Goal: Navigation & Orientation: Find specific page/section

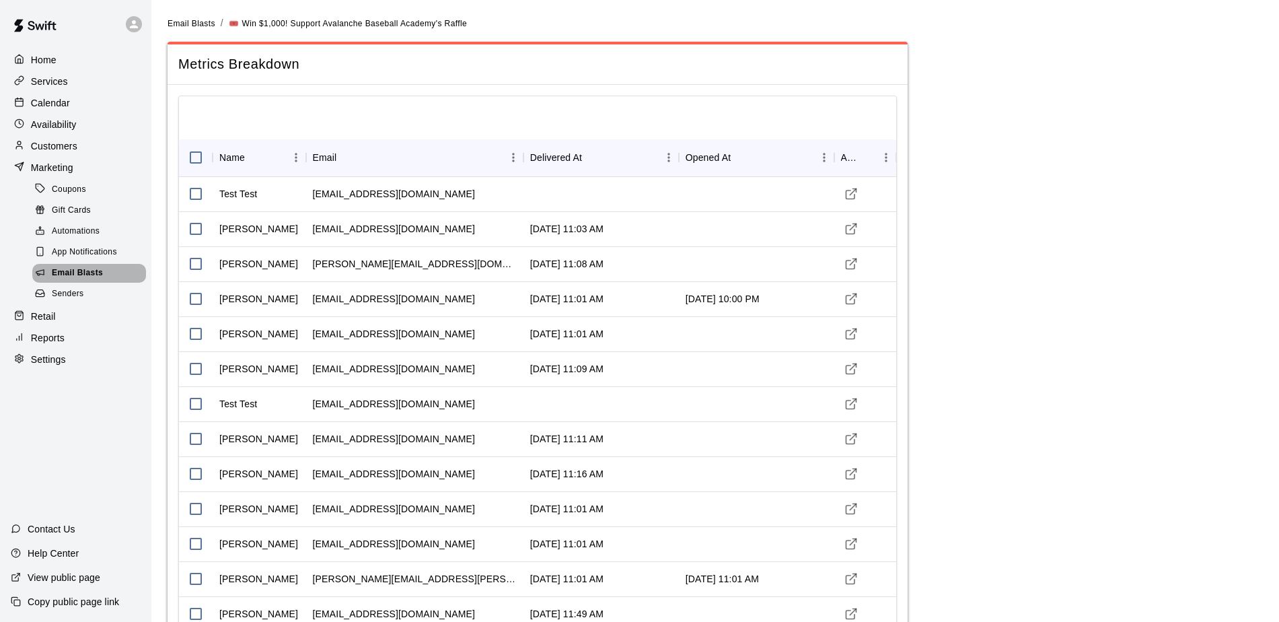
click at [73, 280] on span "Email Blasts" at bounding box center [77, 272] width 51 height 13
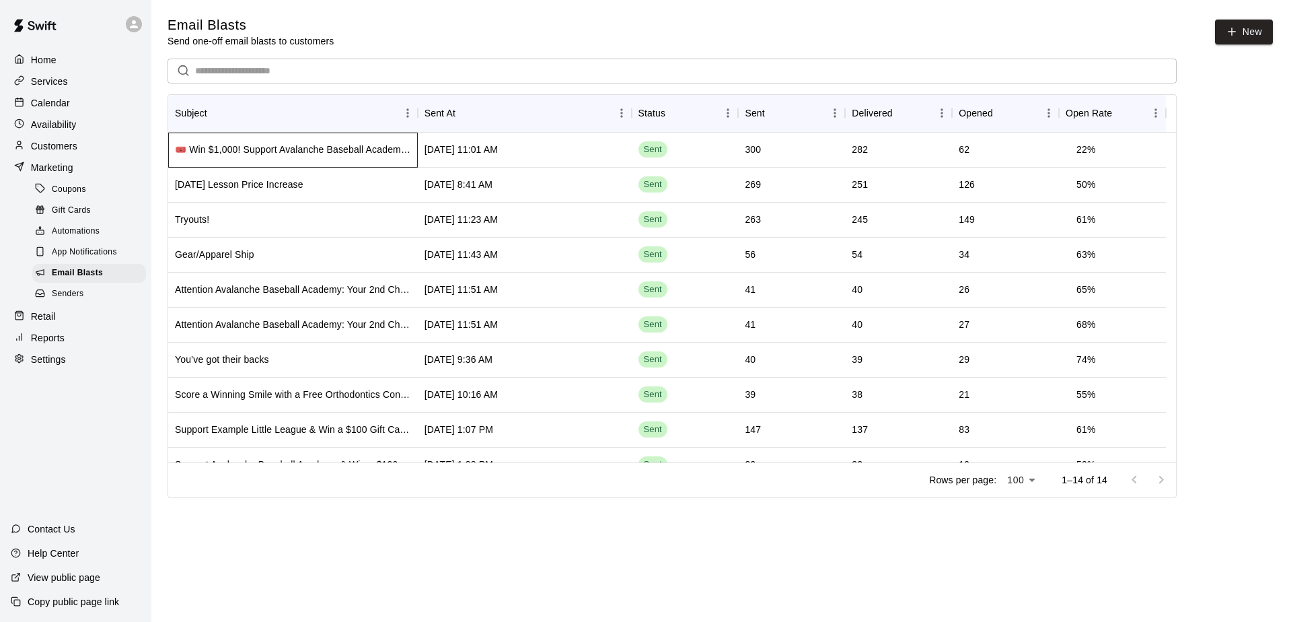
click at [262, 157] on div "🎟️ Win $1,000! Support Avalanche Baseball Academy's Raffle" at bounding box center [293, 150] width 250 height 35
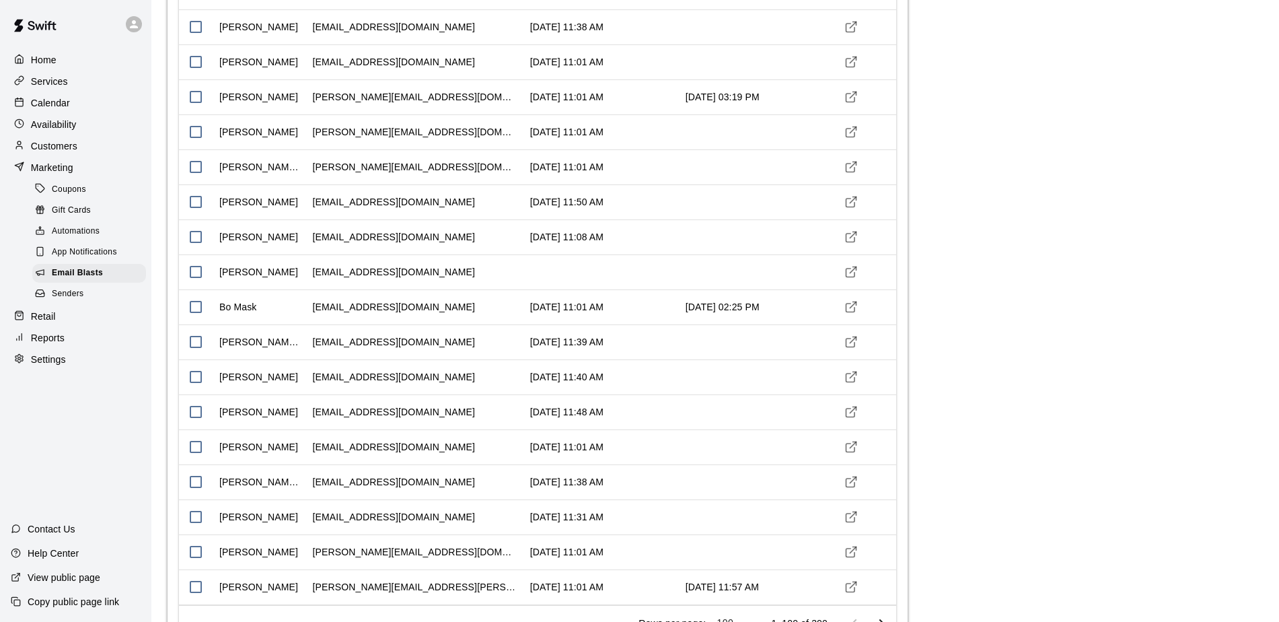
scroll to position [3163, 0]
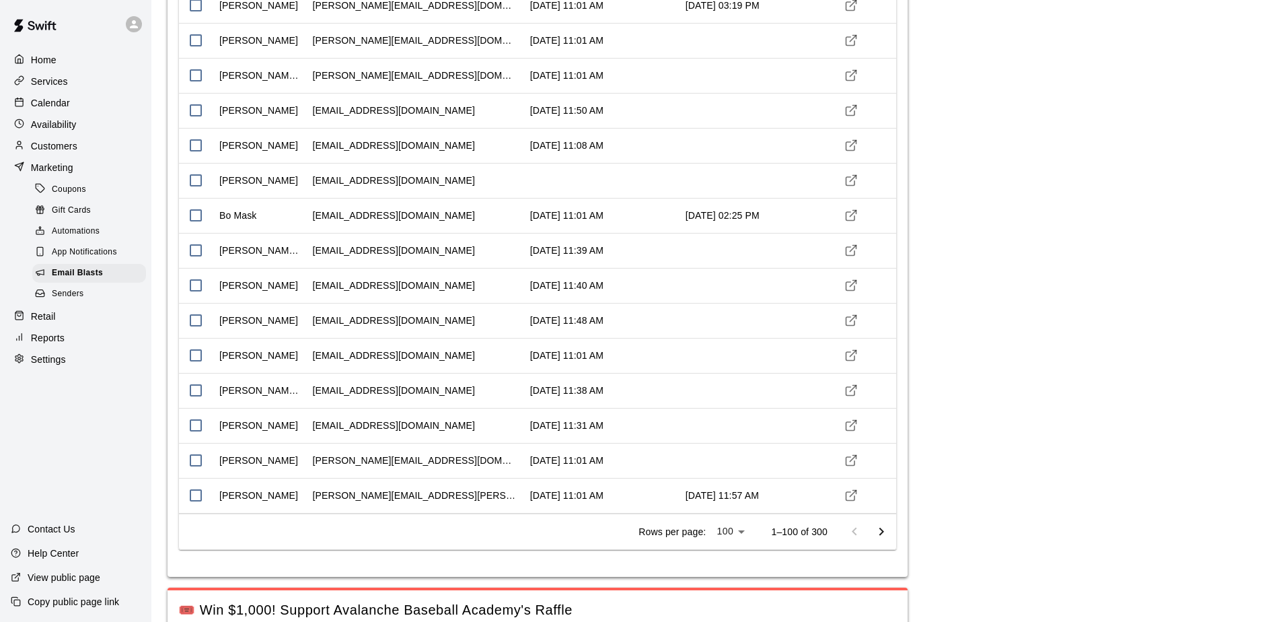
click at [884, 536] on icon "Go to next page" at bounding box center [881, 532] width 16 height 16
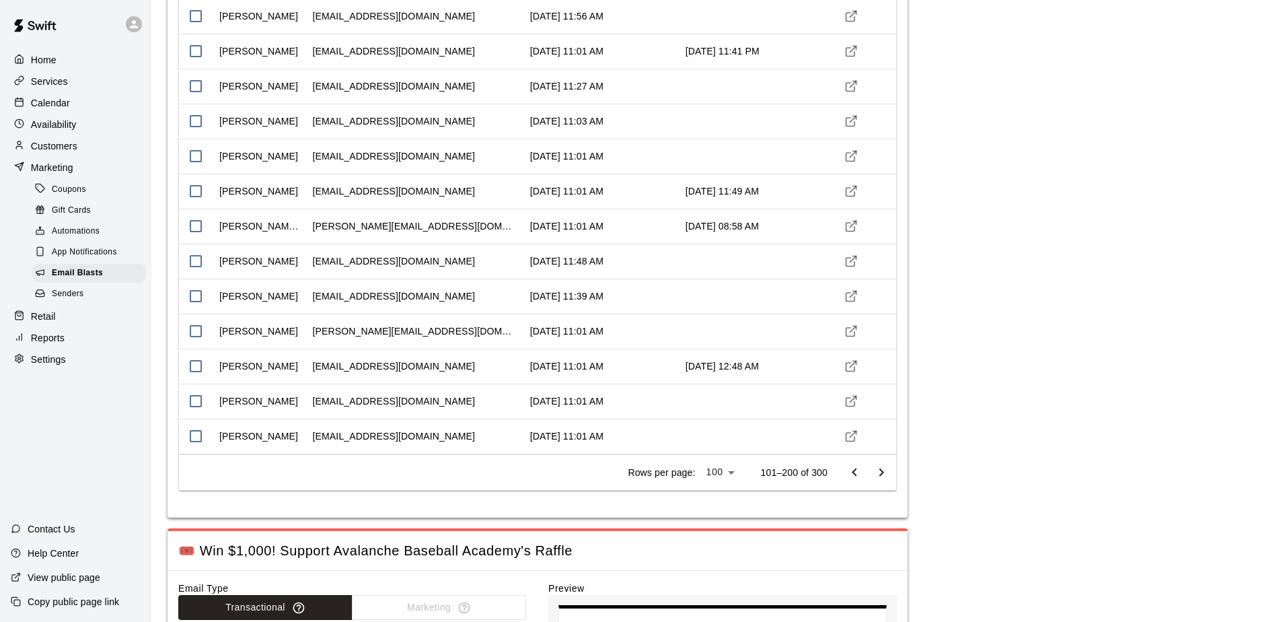
scroll to position [3230, 0]
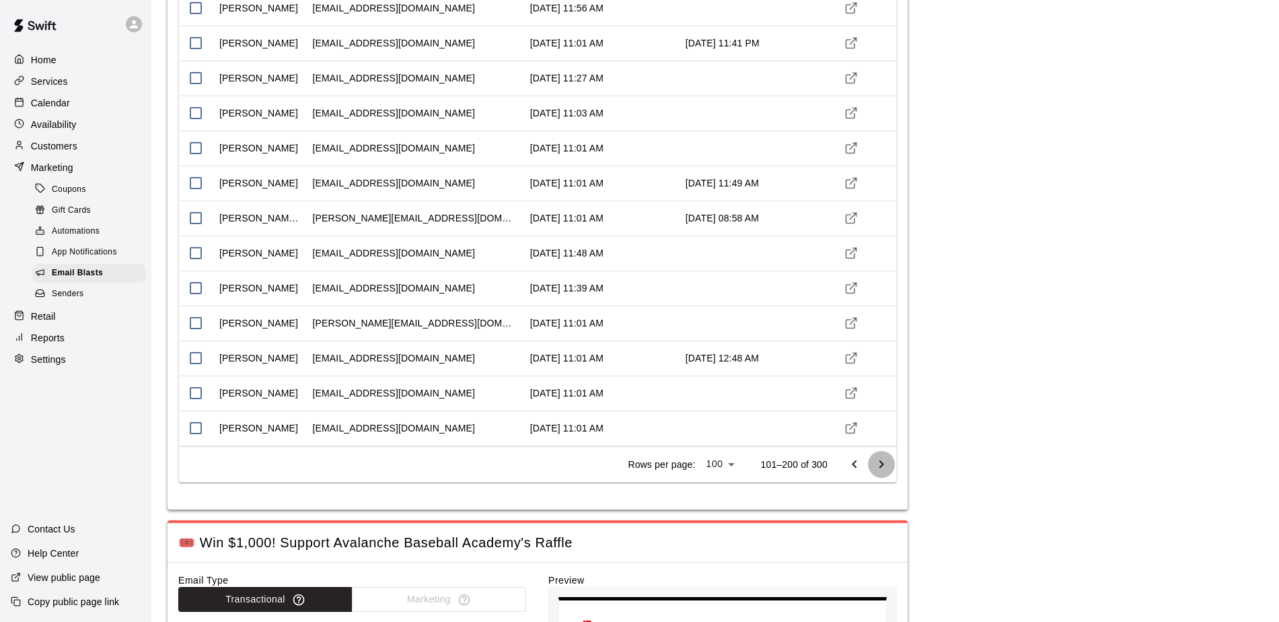
click at [884, 464] on icon "Go to next page" at bounding box center [881, 464] width 16 height 16
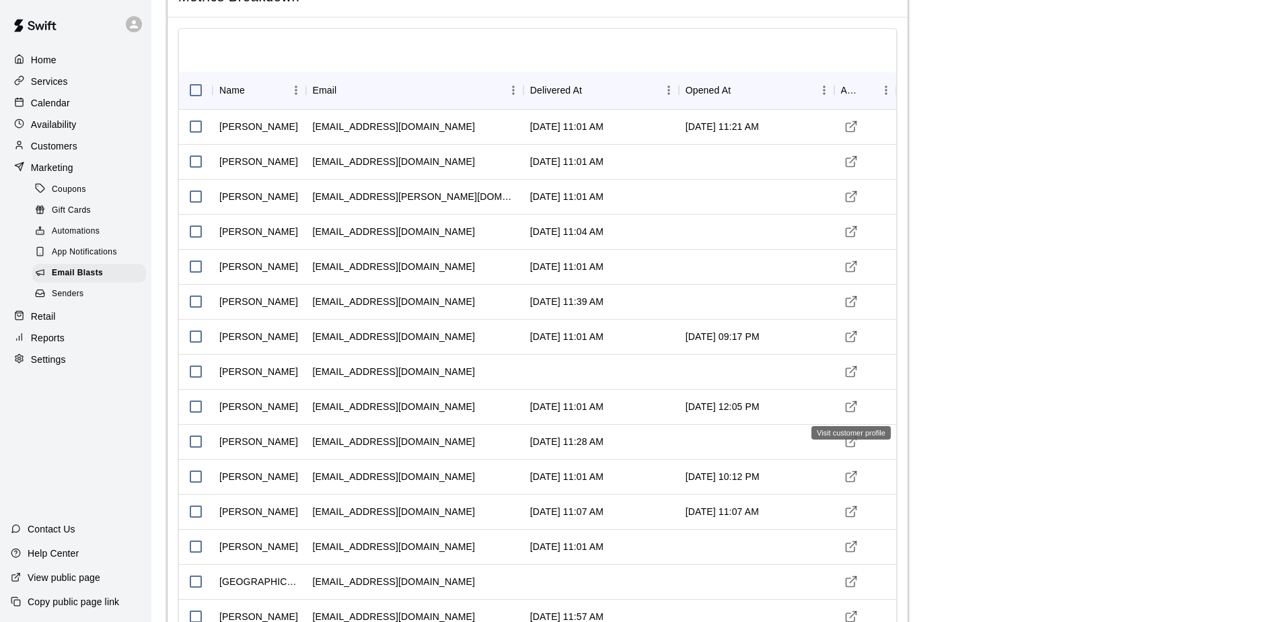
scroll to position [0, 0]
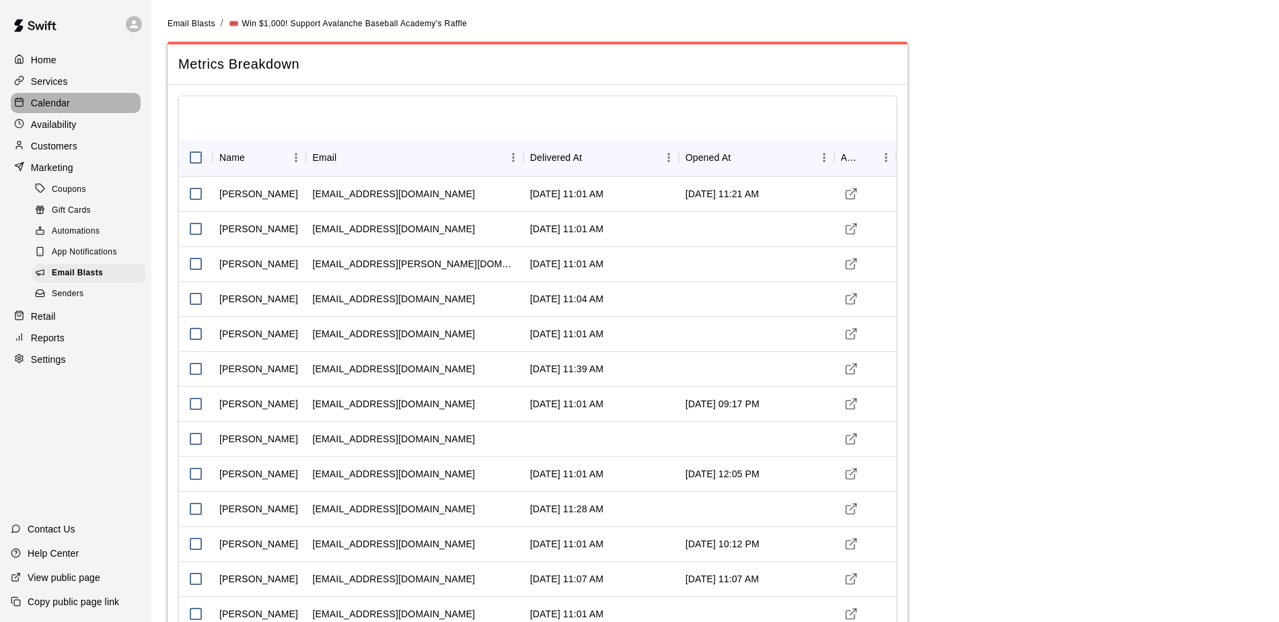
click at [56, 104] on p "Calendar" at bounding box center [50, 102] width 39 height 13
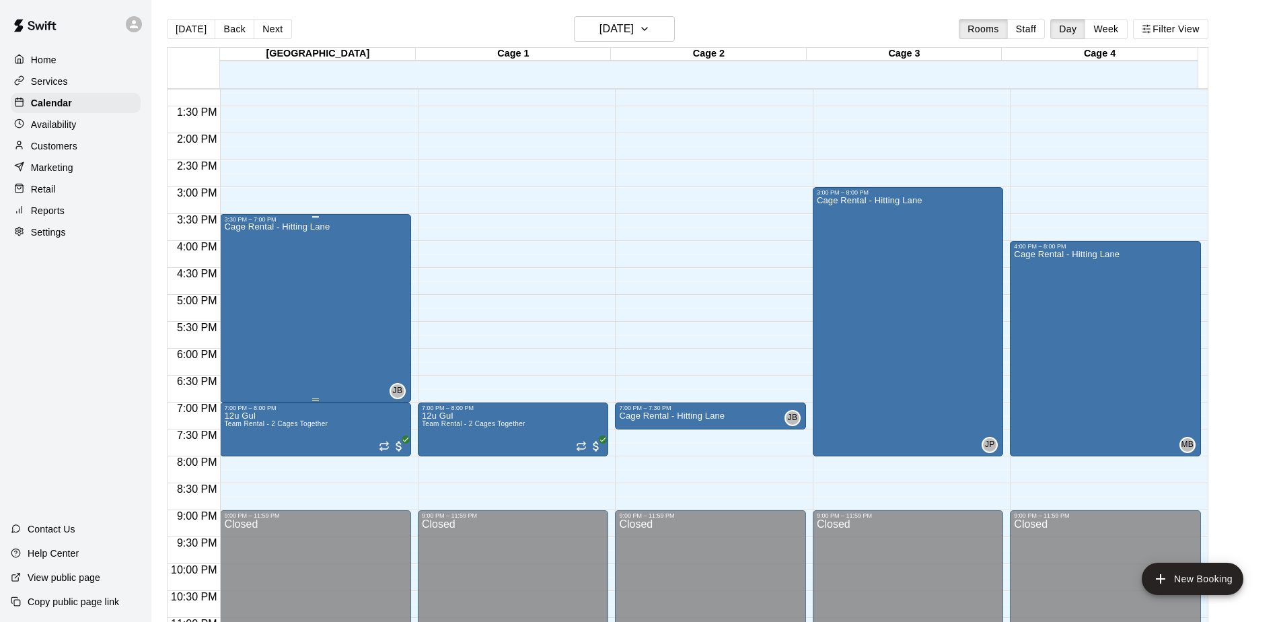
scroll to position [678, 0]
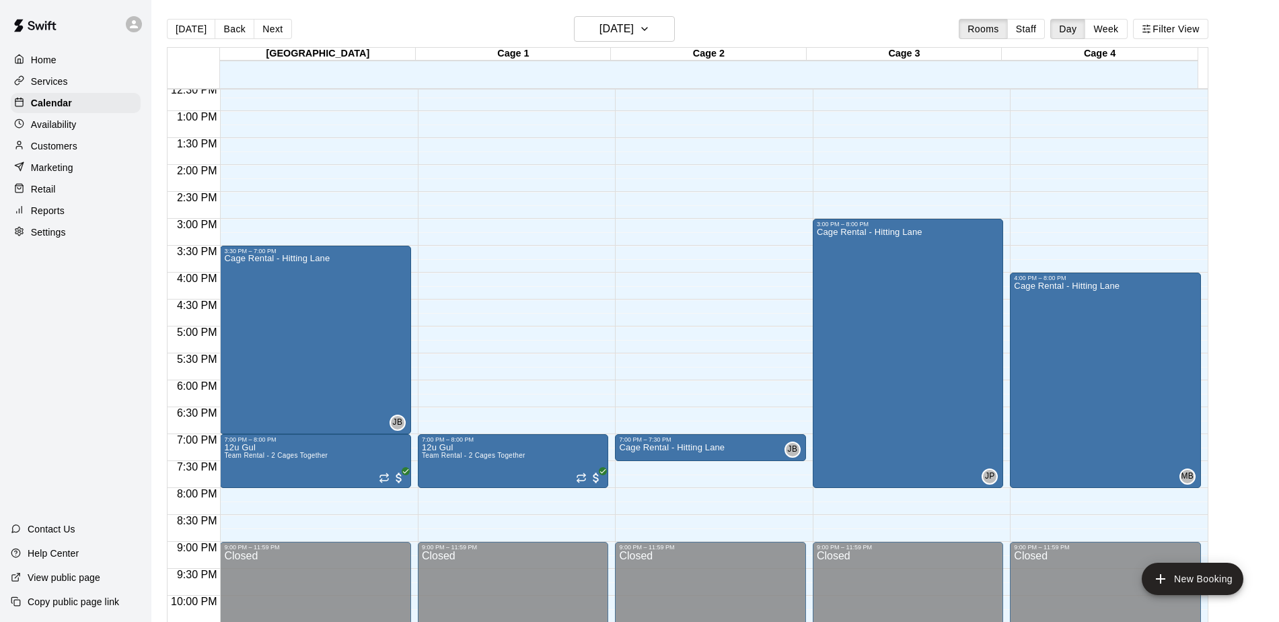
click at [31, 166] on p "Marketing" at bounding box center [52, 167] width 42 height 13
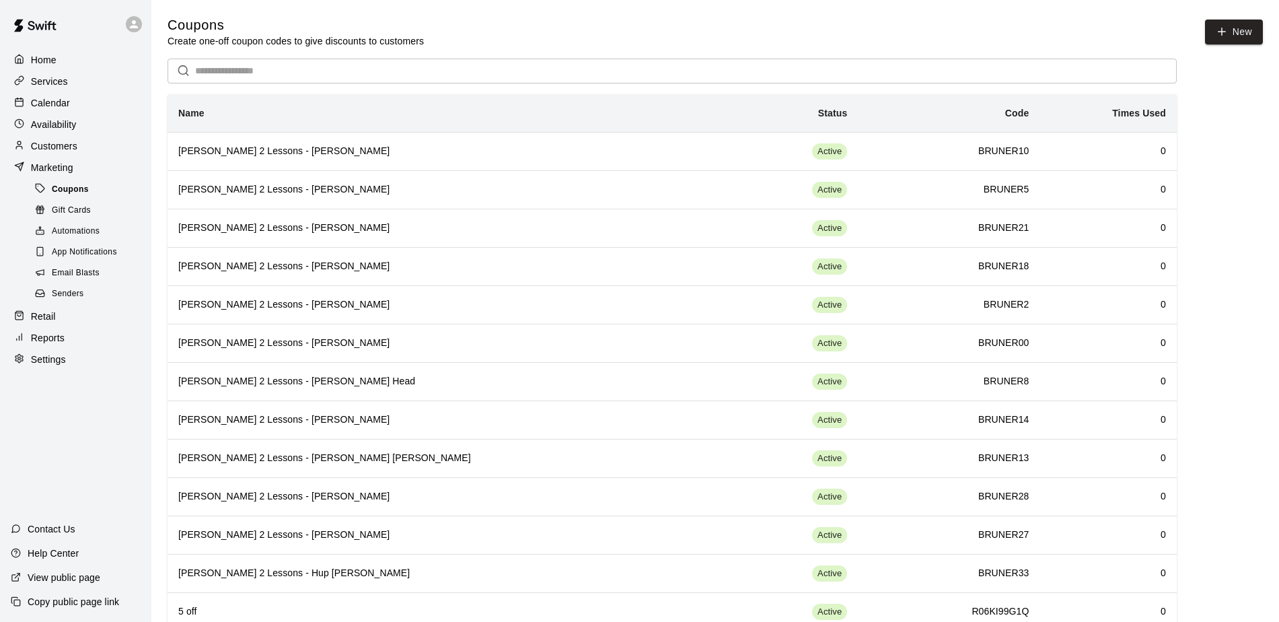
click at [59, 195] on span "Coupons" at bounding box center [70, 189] width 37 height 13
click at [42, 112] on div "Calendar" at bounding box center [76, 103] width 130 height 20
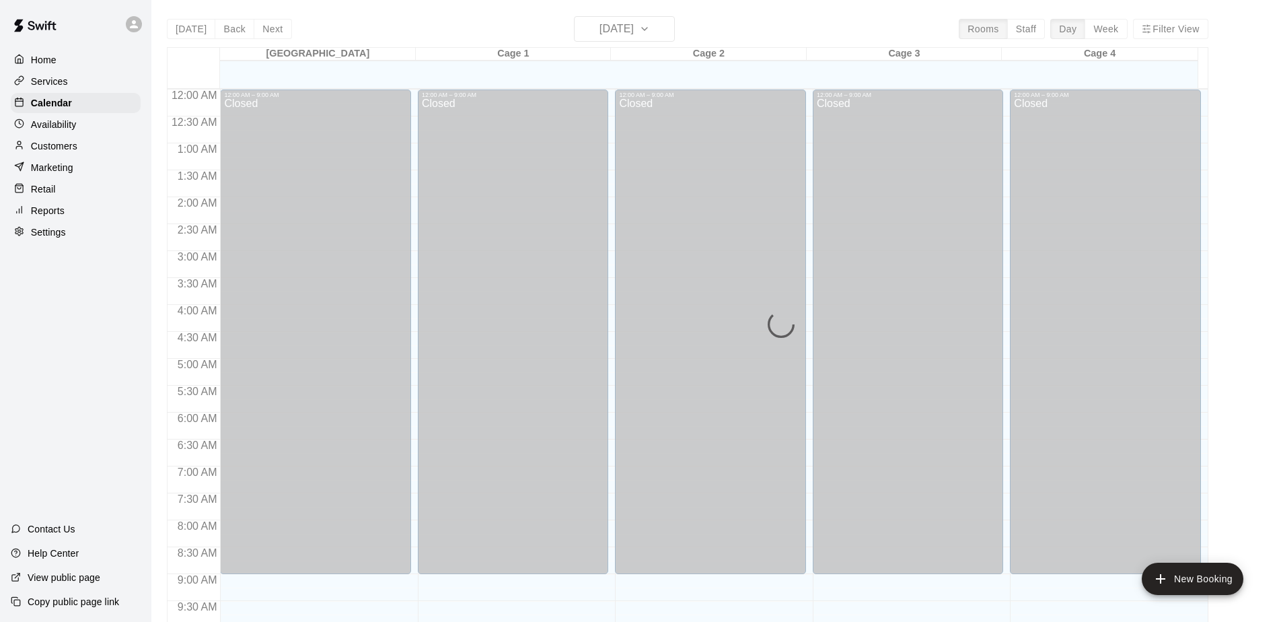
scroll to position [542, 0]
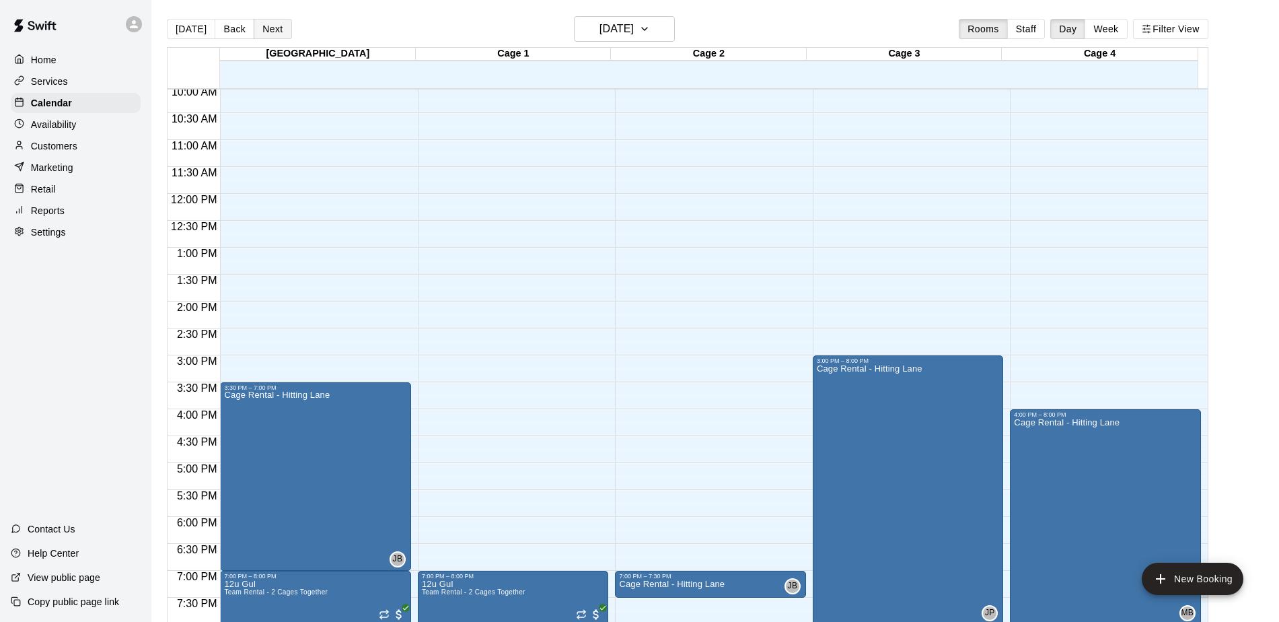
click at [270, 29] on button "Next" at bounding box center [273, 29] width 38 height 20
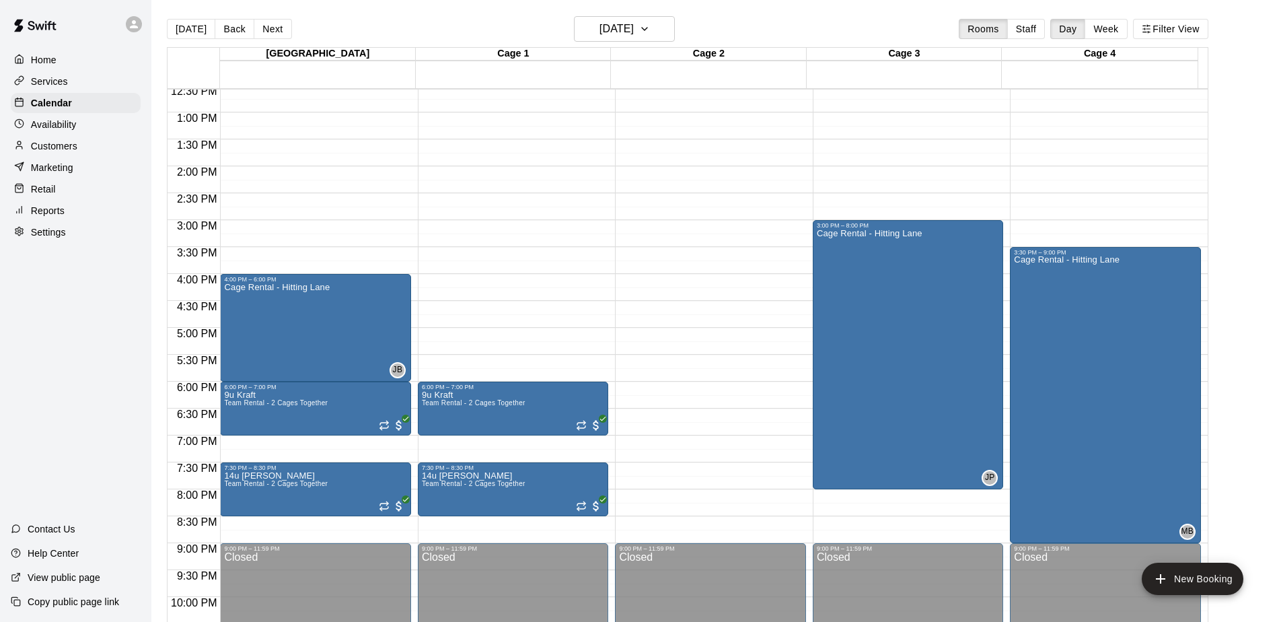
scroll to position [676, 0]
click at [260, 26] on button "Next" at bounding box center [273, 29] width 38 height 20
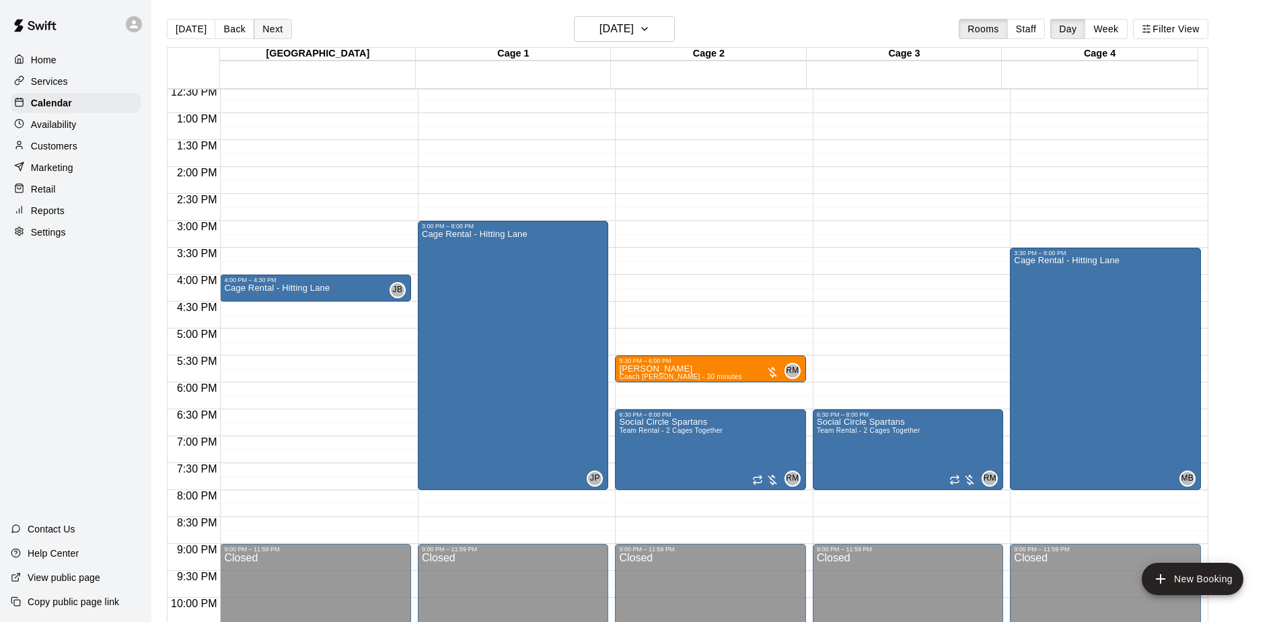
click at [260, 26] on button "Next" at bounding box center [273, 29] width 38 height 20
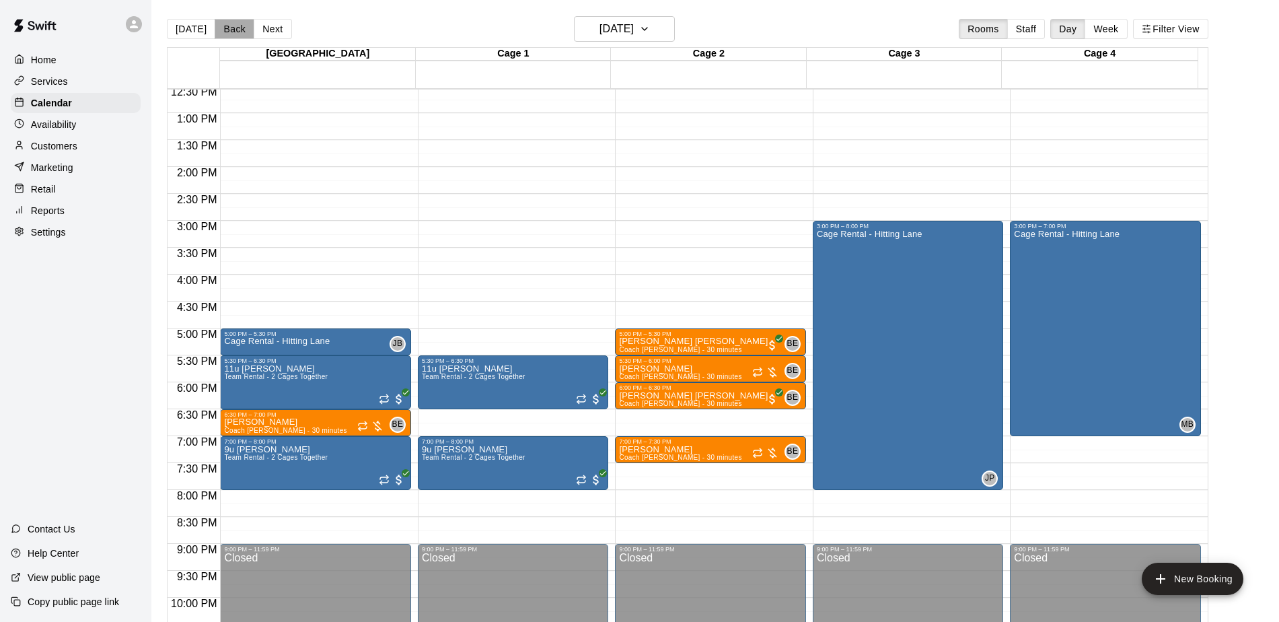
click at [225, 34] on button "Back" at bounding box center [235, 29] width 40 height 20
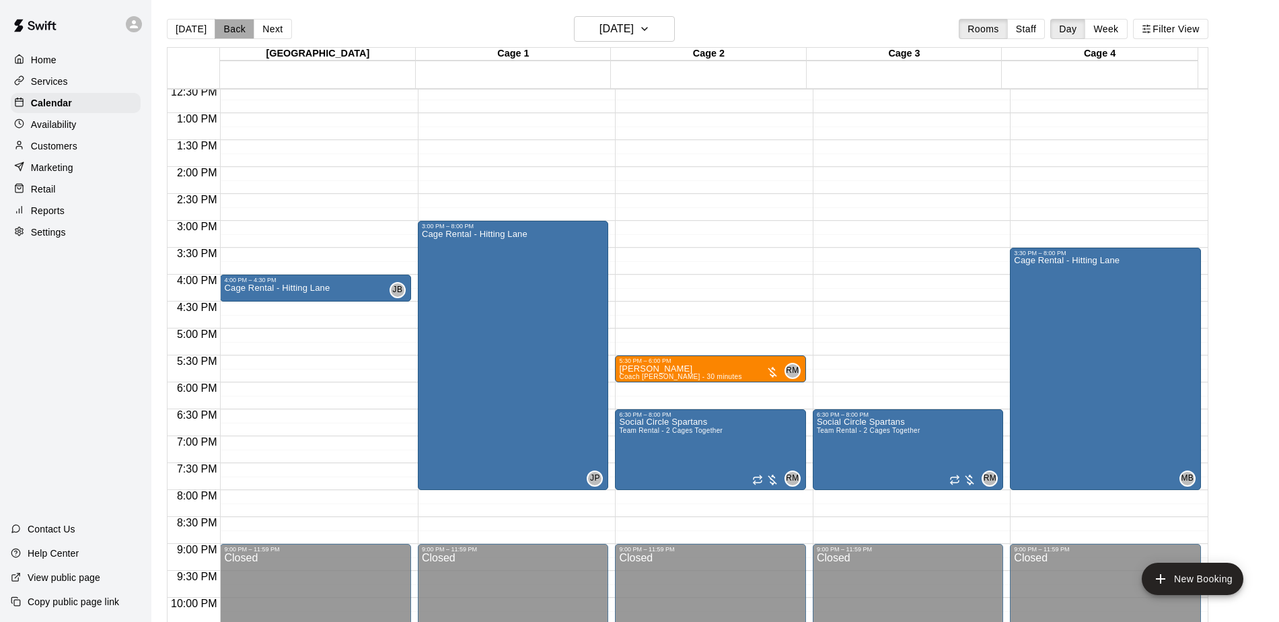
click at [225, 34] on button "Back" at bounding box center [235, 29] width 40 height 20
